Goal: Information Seeking & Learning: Find specific fact

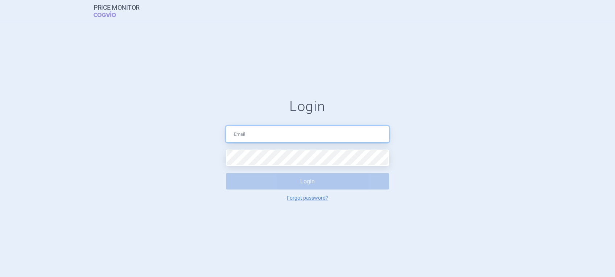
type input "[PERSON_NAME][EMAIL_ADDRESS][DOMAIN_NAME]"
click at [307, 182] on button "Login" at bounding box center [307, 181] width 163 height 16
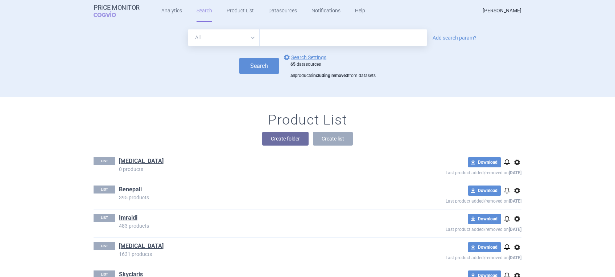
click at [293, 39] on input "text" at bounding box center [344, 37] width 168 height 16
type input "[MEDICAL_DATA]"
click at [251, 62] on button "Search" at bounding box center [259, 66] width 40 height 16
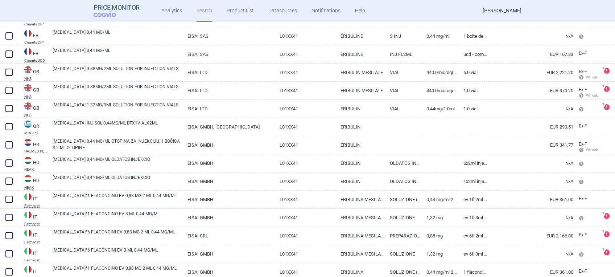
scroll to position [726, 0]
